Goal: Transaction & Acquisition: Download file/media

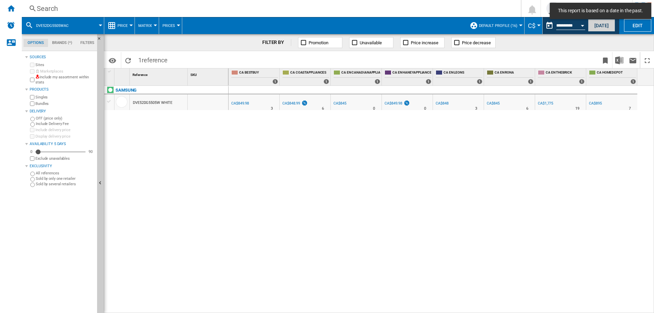
click at [596, 27] on button "[DATE]" at bounding box center [601, 25] width 27 height 13
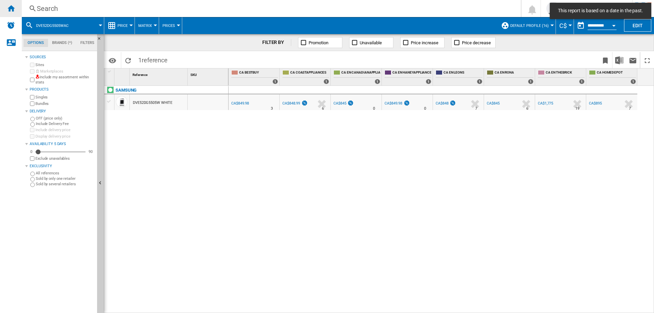
click at [7, 5] on ng-md-icon "Home" at bounding box center [11, 8] width 8 height 8
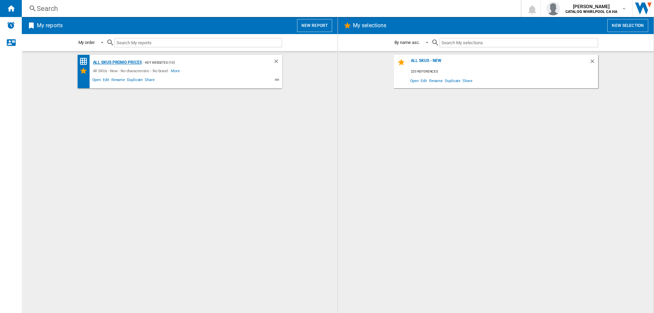
click at [129, 61] on div "All SKUs Promo Prices" at bounding box center [116, 62] width 51 height 9
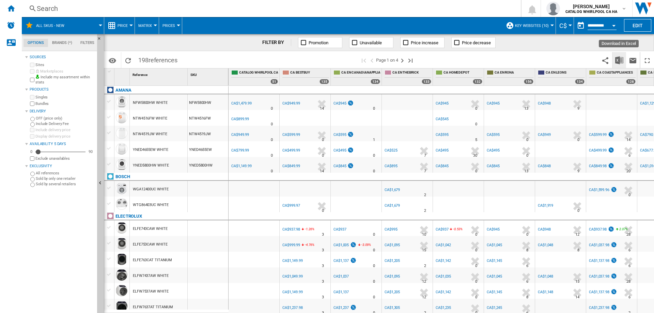
click at [621, 58] on img "Download in Excel" at bounding box center [619, 60] width 8 height 8
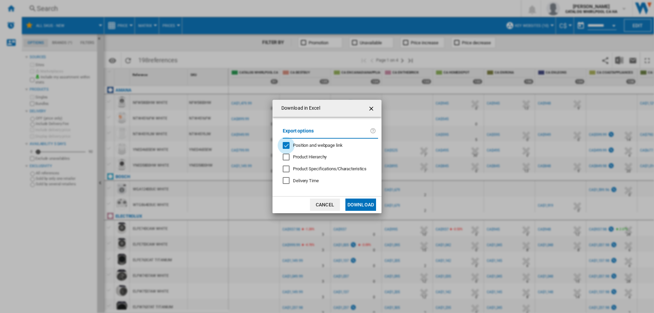
click at [289, 145] on div "Position and webpage link" at bounding box center [286, 145] width 7 height 7
click at [369, 205] on button "Download" at bounding box center [361, 205] width 31 height 12
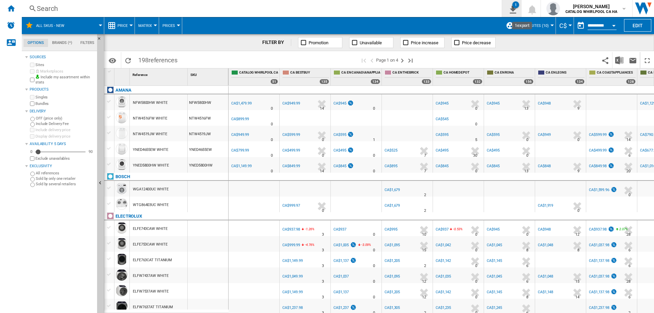
click at [514, 12] on ng-md-icon "1\a export" at bounding box center [512, 8] width 8 height 9
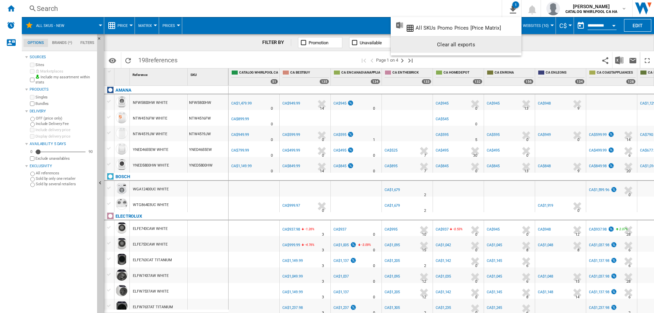
click at [467, 42] on div "Clear all exports" at bounding box center [456, 45] width 120 height 12
